Goal: Transaction & Acquisition: Book appointment/travel/reservation

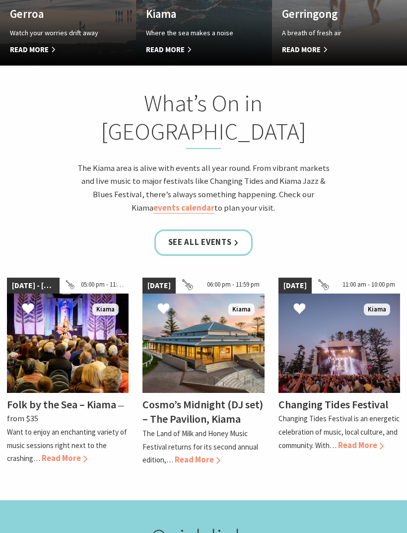
scroll to position [866, 0]
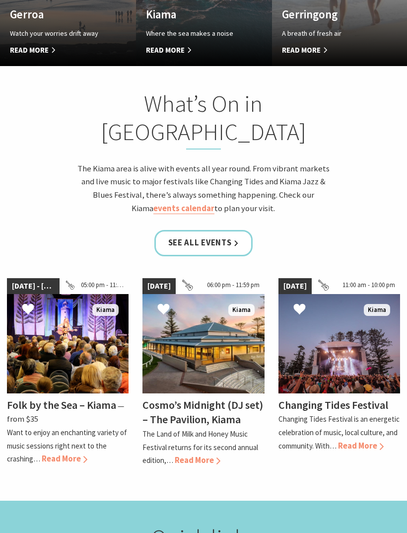
click at [366, 441] on span "Read More" at bounding box center [361, 446] width 46 height 10
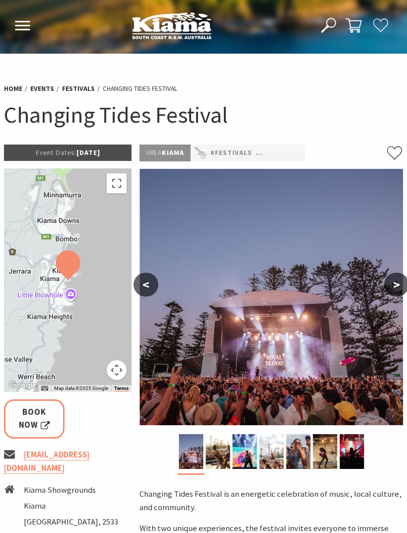
click at [31, 25] on button "Open Nav" at bounding box center [22, 26] width 21 height 16
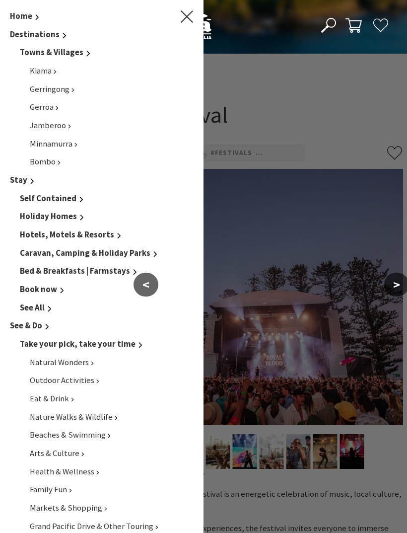
click at [31, 250] on span "Caravan, Camping & Holiday Parks" at bounding box center [85, 253] width 131 height 10
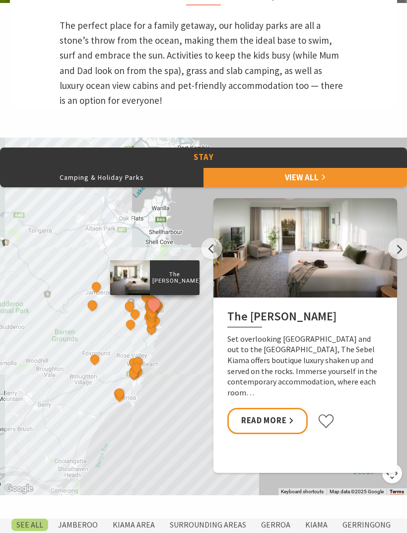
scroll to position [397, 0]
click at [58, 187] on button "Camping & Holiday Parks" at bounding box center [102, 177] width 204 height 20
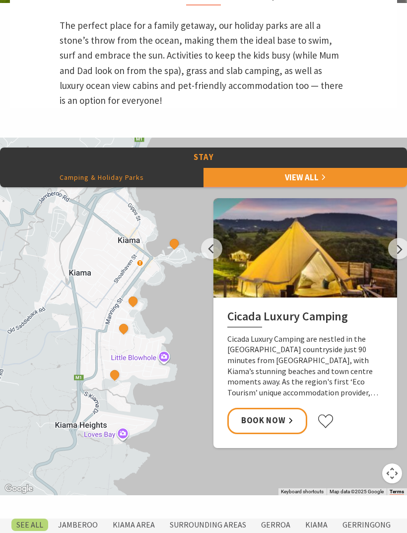
click at [174, 250] on button "See detail about Kiama Harbour Cabins" at bounding box center [174, 243] width 13 height 13
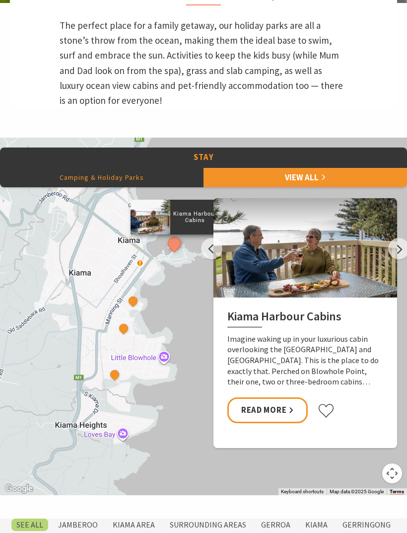
click at [135, 307] on button "See detail about Surf Beach Holiday Park" at bounding box center [133, 301] width 13 height 13
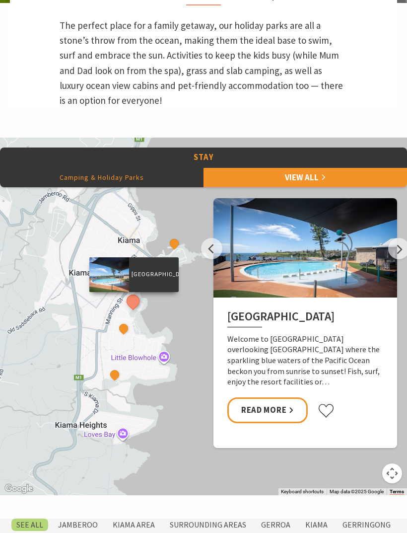
click at [123, 335] on button "See detail about Kendalls Beach Holiday Park" at bounding box center [123, 328] width 13 height 13
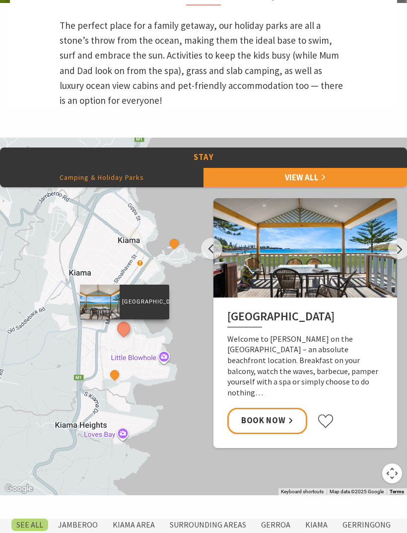
click at [115, 381] on button "See detail about BIG4 Easts Beach Holiday Park" at bounding box center [114, 374] width 13 height 13
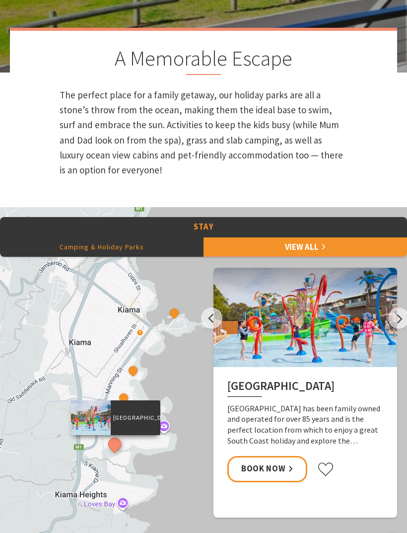
scroll to position [330, 0]
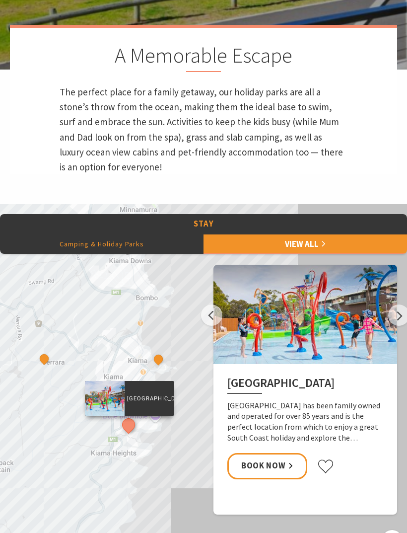
click at [41, 365] on button "See detail about Cicada Luxury Camping" at bounding box center [44, 358] width 13 height 13
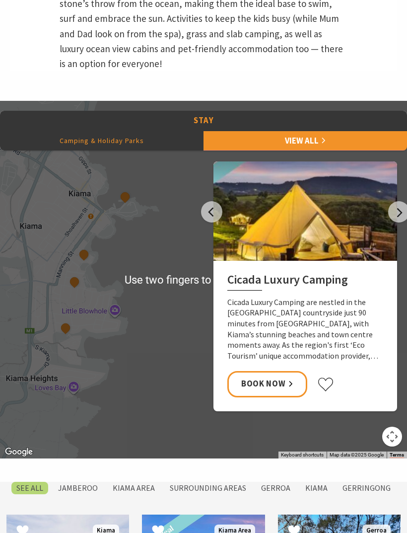
scroll to position [433, 0]
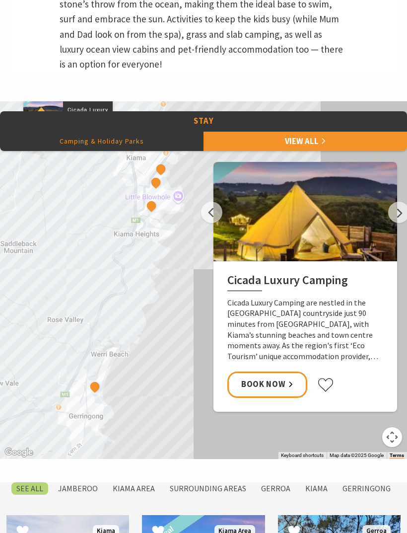
click at [99, 393] on button "See detail about Werri Beach Holiday Park" at bounding box center [94, 386] width 13 height 13
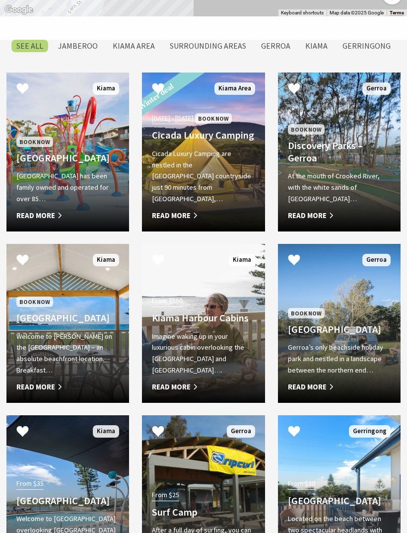
scroll to position [876, 0]
click at [175, 393] on span "Read More" at bounding box center [203, 387] width 103 height 12
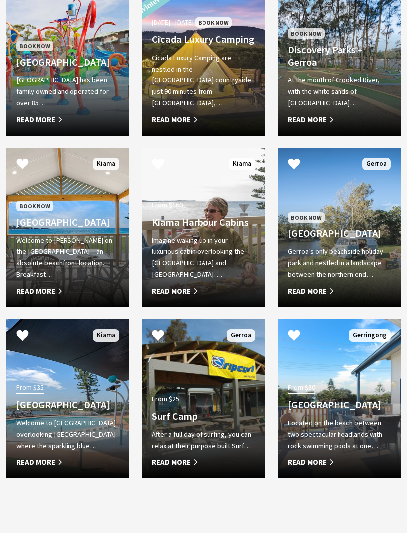
scroll to position [971, 0]
click at [38, 468] on div "Welcome to Surf Beach Holiday Park overlooking Kiama’s main beach where the spa…" at bounding box center [67, 442] width 103 height 51
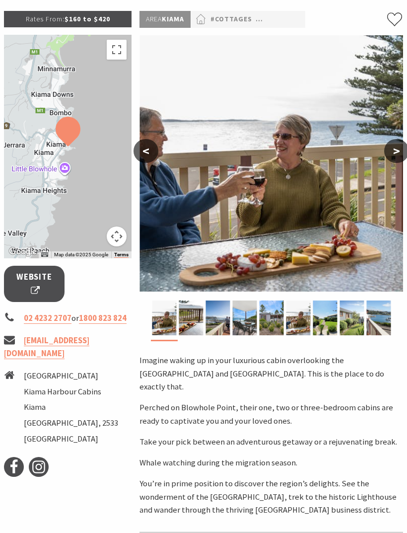
scroll to position [133, 0]
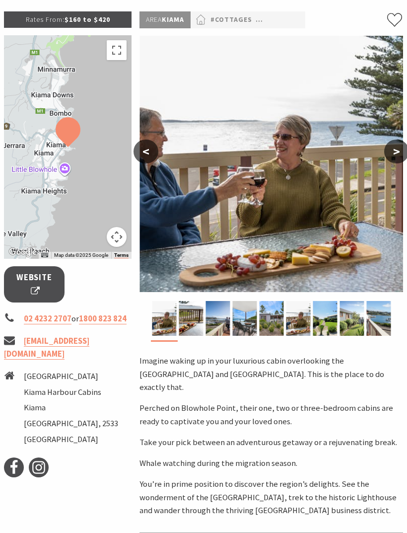
click at [397, 146] on button ">" at bounding box center [396, 152] width 25 height 24
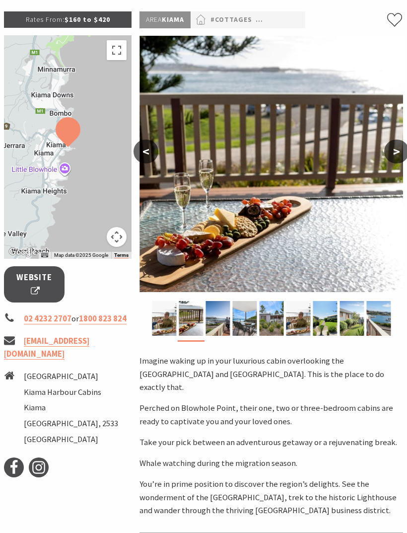
click at [393, 147] on button ">" at bounding box center [396, 152] width 25 height 24
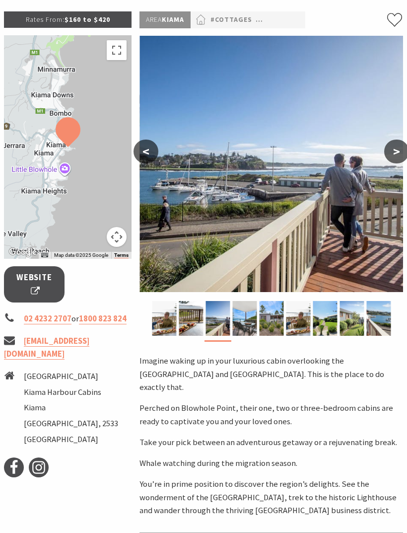
click at [391, 156] on button ">" at bounding box center [396, 152] width 25 height 24
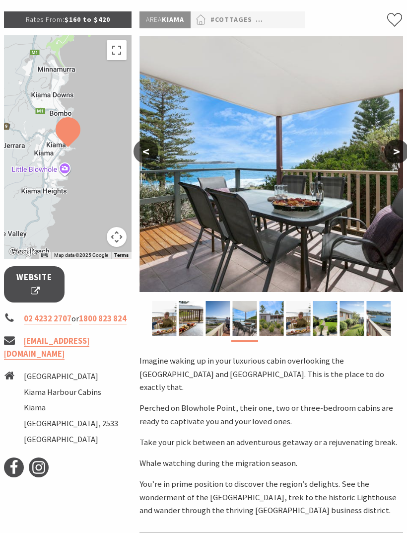
click at [400, 152] on button ">" at bounding box center [396, 152] width 25 height 24
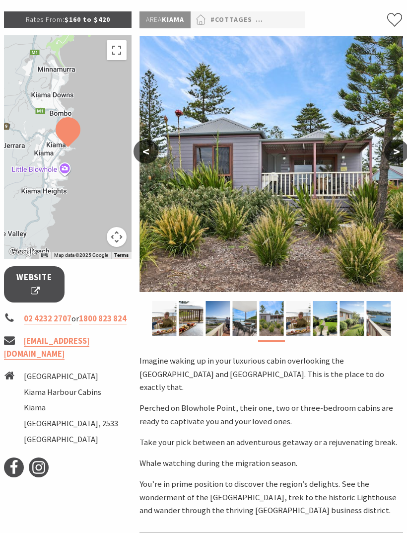
click at [398, 148] on button ">" at bounding box center [396, 152] width 25 height 24
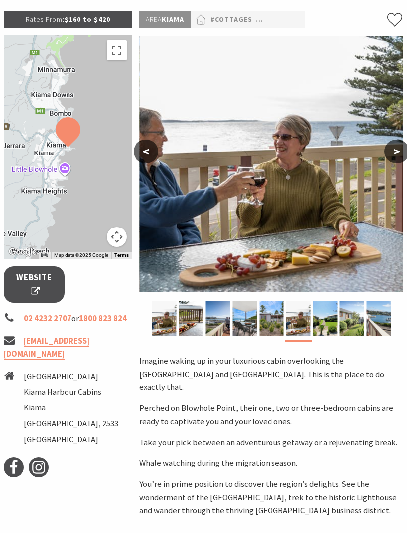
click at [35, 281] on span "Website" at bounding box center [34, 284] width 36 height 26
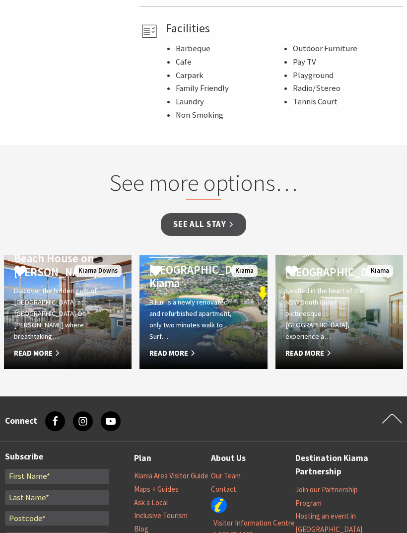
scroll to position [724, 0]
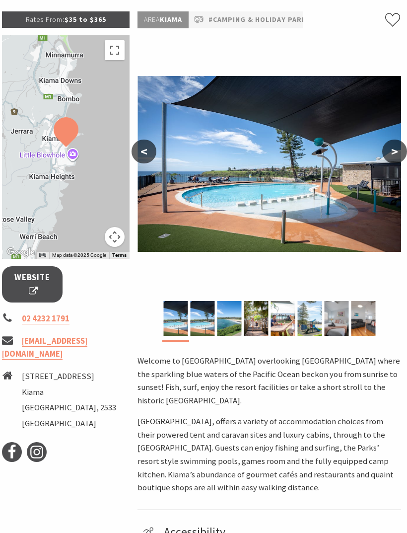
scroll to position [131, 2]
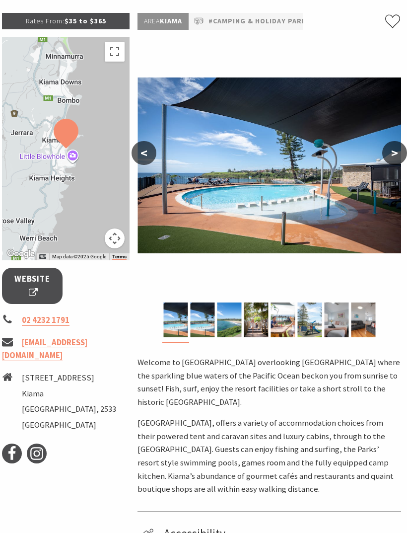
click at [33, 284] on span "Website" at bounding box center [32, 286] width 36 height 26
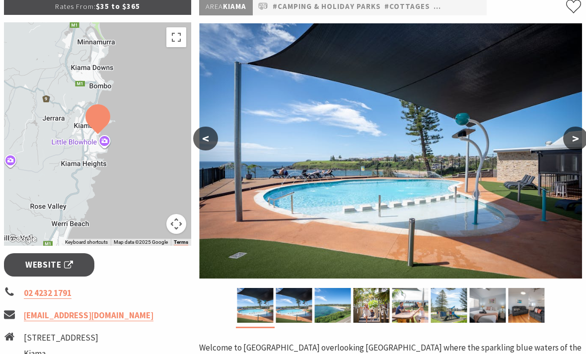
scroll to position [169, 0]
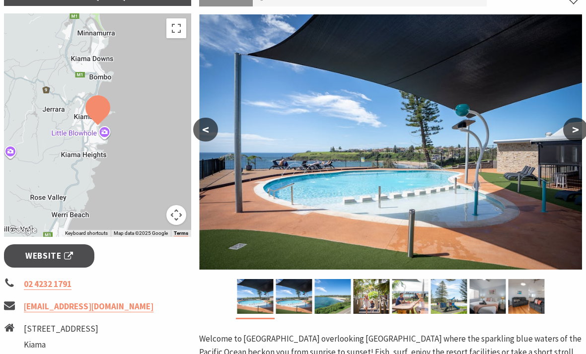
click at [31, 250] on span "Website" at bounding box center [49, 256] width 48 height 13
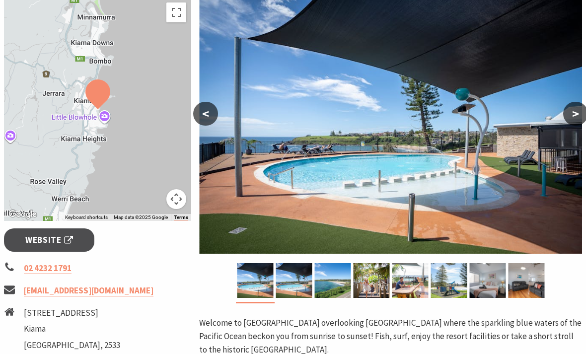
click at [55, 243] on span "Website" at bounding box center [49, 239] width 48 height 13
